Goal: Task Accomplishment & Management: Manage account settings

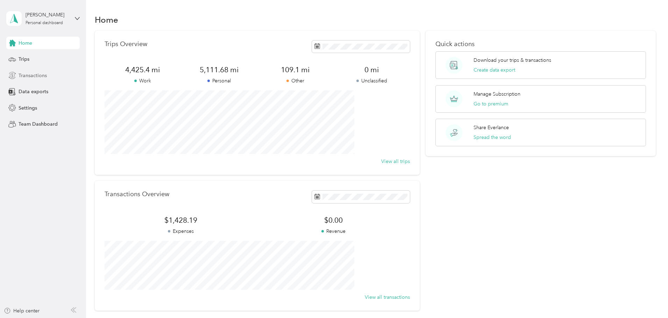
click at [27, 74] on span "Transactions" at bounding box center [33, 75] width 28 height 7
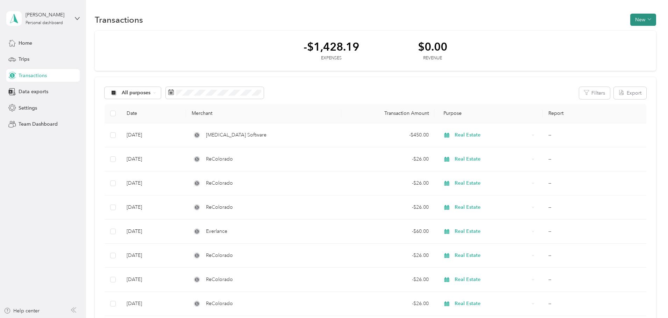
click at [647, 21] on icon "button" at bounding box center [648, 18] width 3 height 3
click at [591, 33] on span "Expense" at bounding box center [592, 32] width 19 height 7
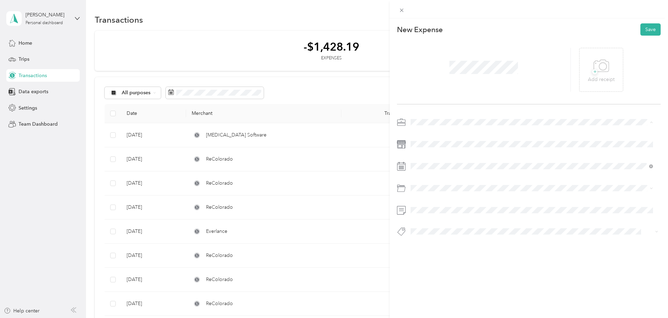
click at [423, 159] on span "Real Estate" at bounding box center [424, 159] width 23 height 6
click at [433, 228] on div "1" at bounding box center [434, 230] width 9 height 9
click at [424, 214] on span "Software" at bounding box center [422, 217] width 19 height 6
click at [642, 28] on button "Save" at bounding box center [650, 29] width 20 height 12
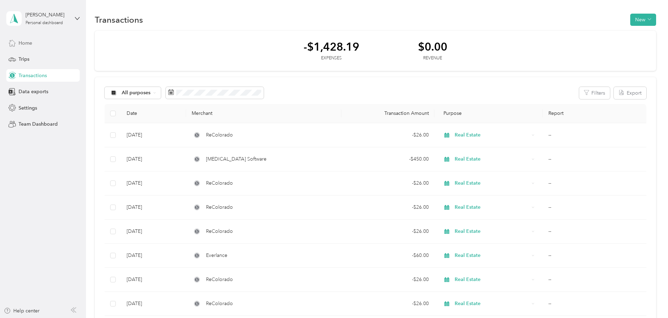
click at [27, 43] on span "Home" at bounding box center [26, 43] width 14 height 7
